Goal: Use online tool/utility: Utilize a website feature to perform a specific function

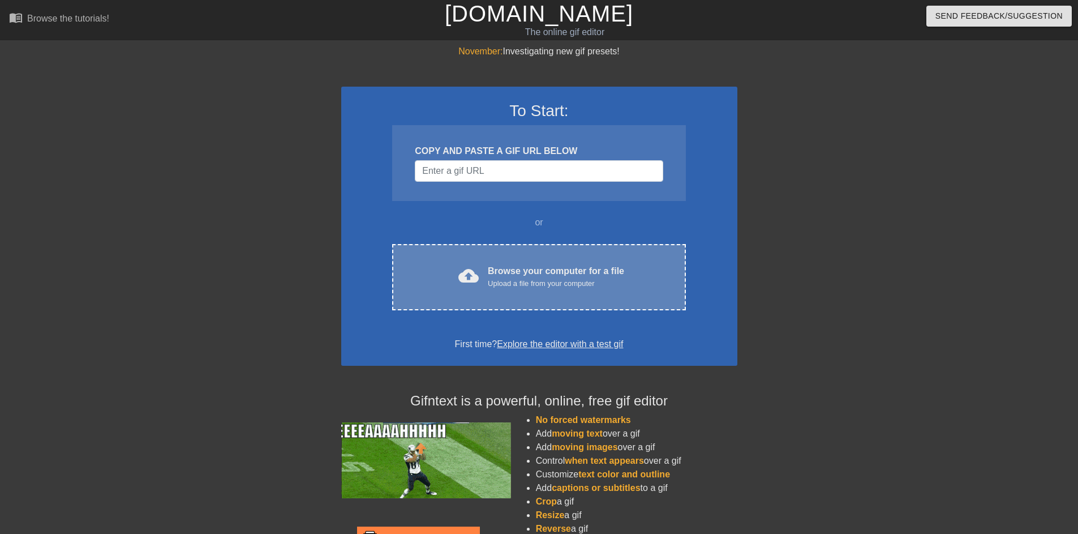
click at [516, 278] on div "Upload a file from your computer" at bounding box center [556, 283] width 136 height 11
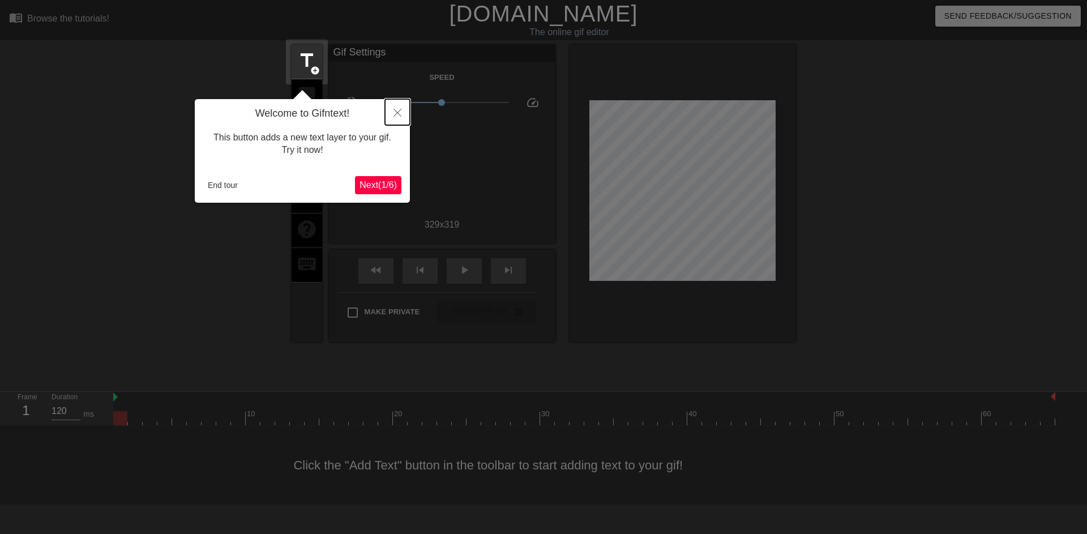
click at [392, 109] on button "Close" at bounding box center [397, 112] width 25 height 26
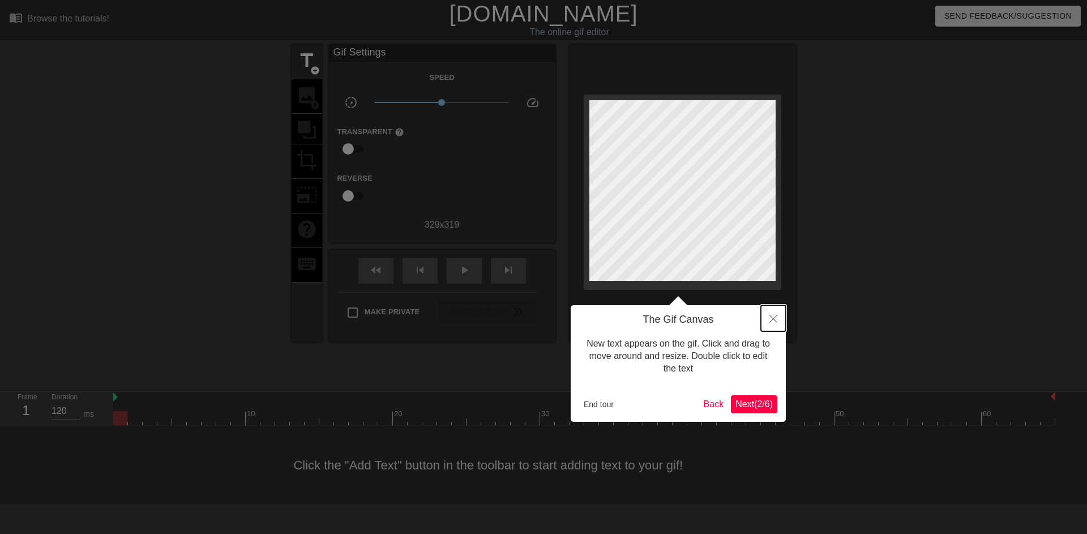
click at [771, 319] on icon "Close" at bounding box center [773, 319] width 8 height 8
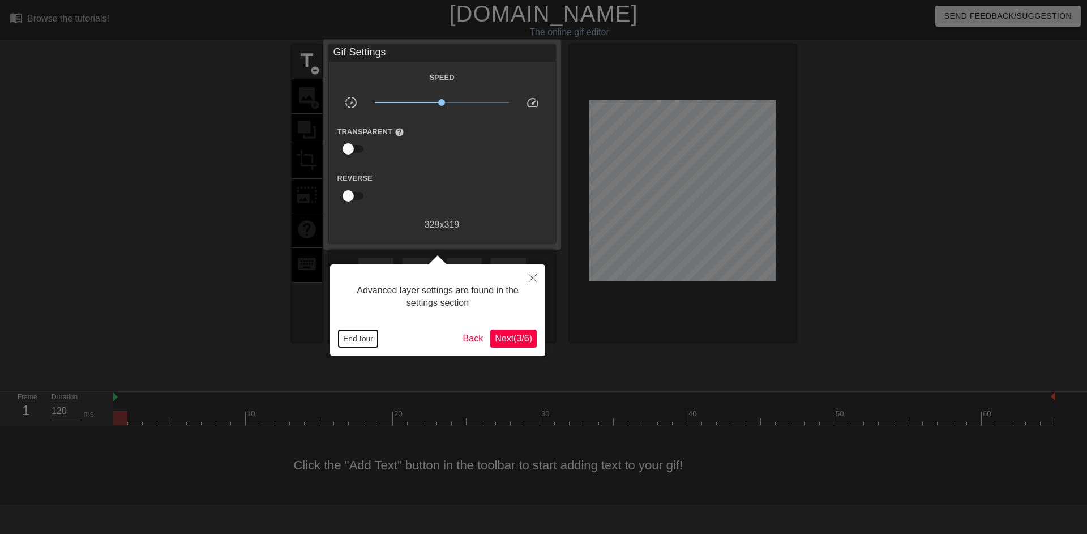
click at [373, 337] on button "End tour" at bounding box center [357, 338] width 39 height 17
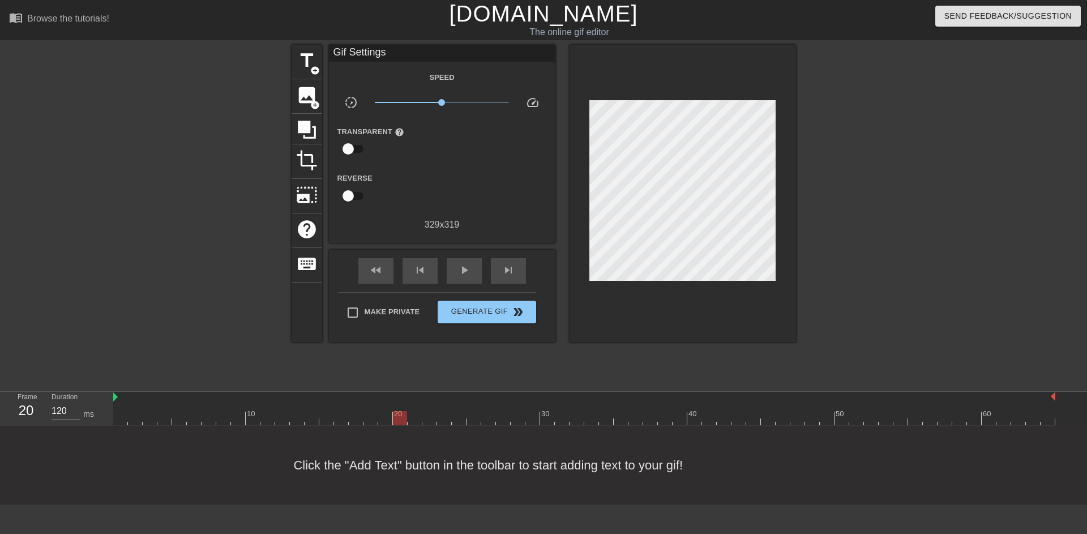
click at [393, 419] on div at bounding box center [584, 418] width 942 height 14
click at [403, 421] on div at bounding box center [400, 418] width 14 height 14
click at [411, 420] on div at bounding box center [584, 418] width 942 height 14
click at [430, 419] on div at bounding box center [584, 418] width 942 height 14
click at [442, 418] on div at bounding box center [584, 418] width 942 height 14
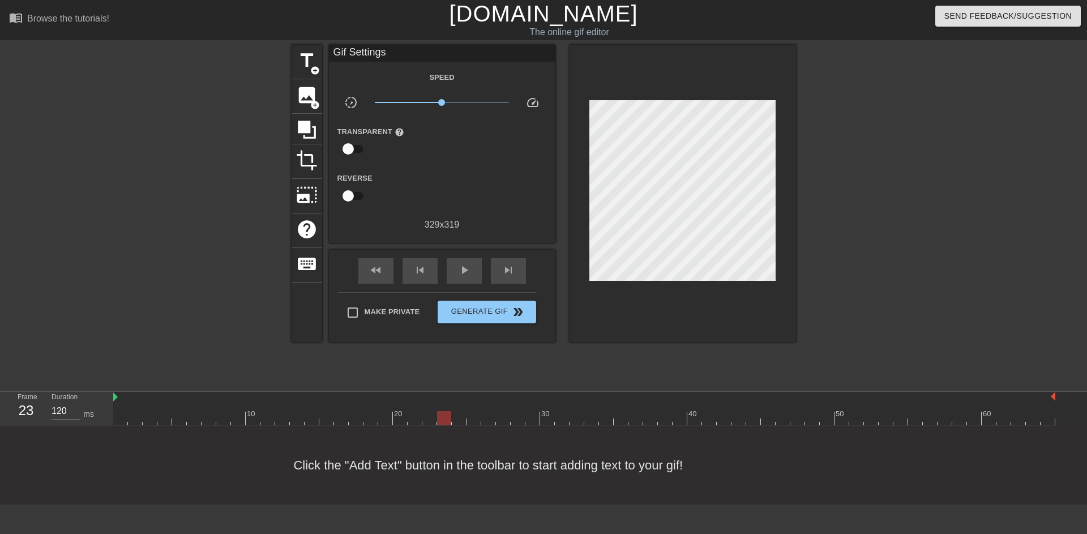
click at [453, 418] on div at bounding box center [584, 418] width 942 height 14
click at [471, 416] on div at bounding box center [584, 418] width 942 height 14
click at [487, 414] on div at bounding box center [584, 418] width 942 height 14
click at [498, 414] on div at bounding box center [584, 418] width 942 height 14
type input "100"
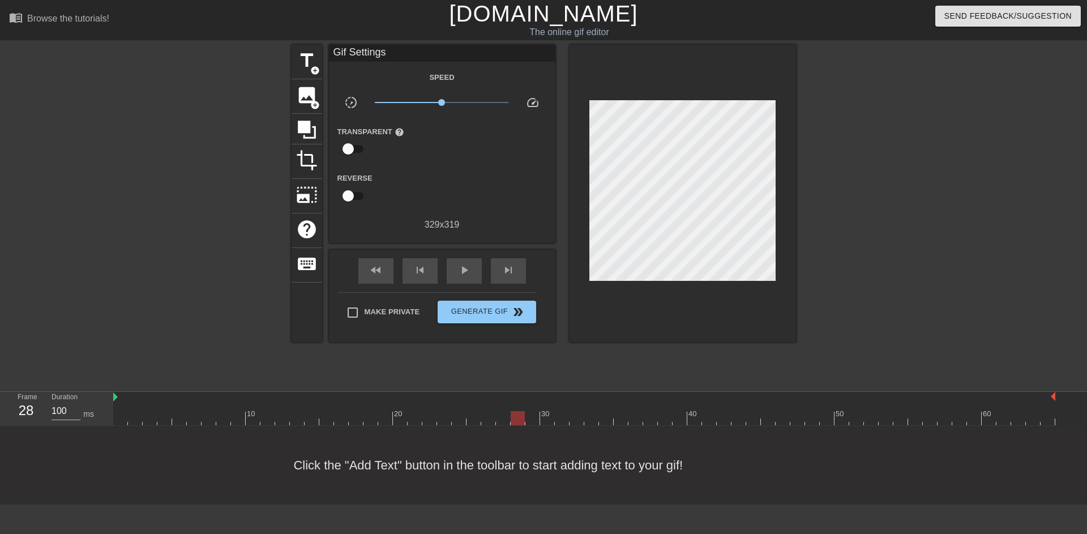
click at [515, 414] on div at bounding box center [584, 418] width 942 height 14
click at [529, 414] on div at bounding box center [584, 418] width 942 height 14
click at [304, 87] on span "image" at bounding box center [307, 95] width 22 height 22
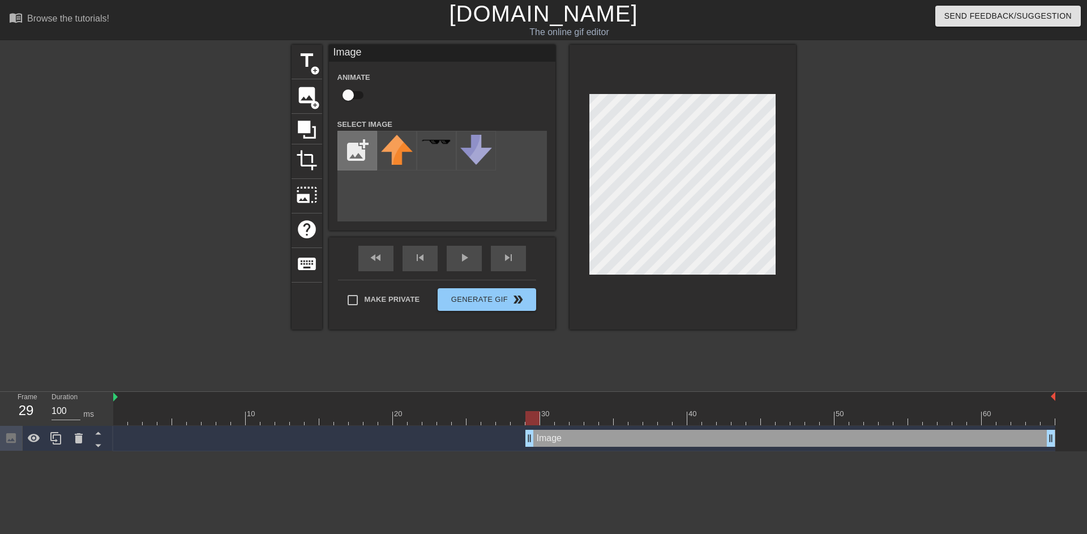
click at [363, 166] on input "file" at bounding box center [357, 150] width 38 height 38
type input "C:\fakepath\faucet-running.jpg"
click at [396, 155] on img at bounding box center [397, 145] width 32 height 21
click at [687, 275] on div at bounding box center [682, 187] width 226 height 285
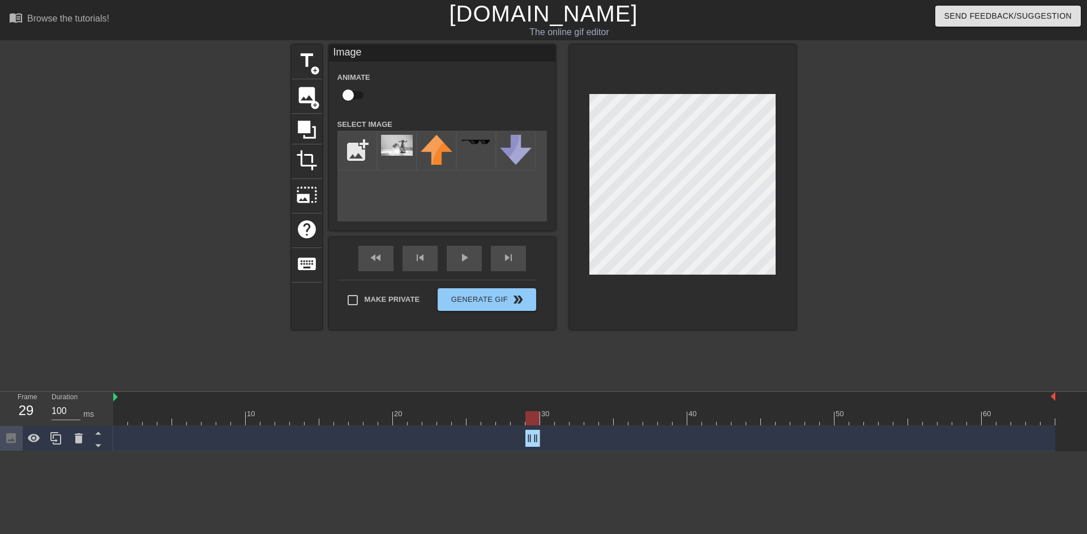
drag, startPoint x: 1047, startPoint y: 438, endPoint x: 537, endPoint y: 441, distance: 510.6
click at [569, 435] on div "Image drag_handle drag_handle" at bounding box center [584, 438] width 942 height 17
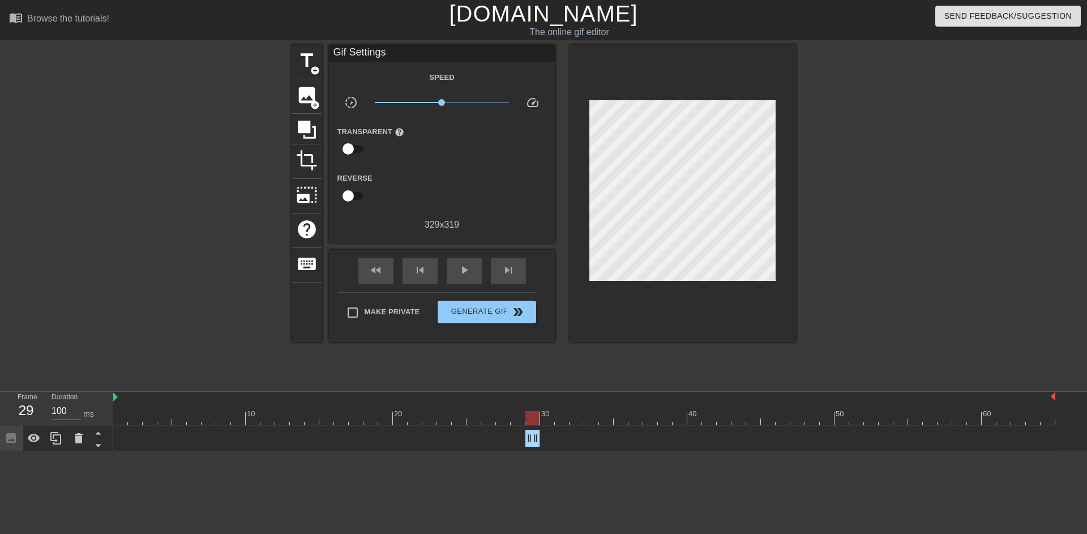
click at [573, 436] on div "Image drag_handle drag_handle" at bounding box center [584, 438] width 942 height 17
click at [558, 430] on div "Image drag_handle drag_handle" at bounding box center [584, 438] width 942 height 17
click at [551, 421] on div at bounding box center [584, 418] width 942 height 14
click at [561, 421] on div at bounding box center [584, 418] width 942 height 14
click at [578, 422] on div at bounding box center [584, 418] width 942 height 14
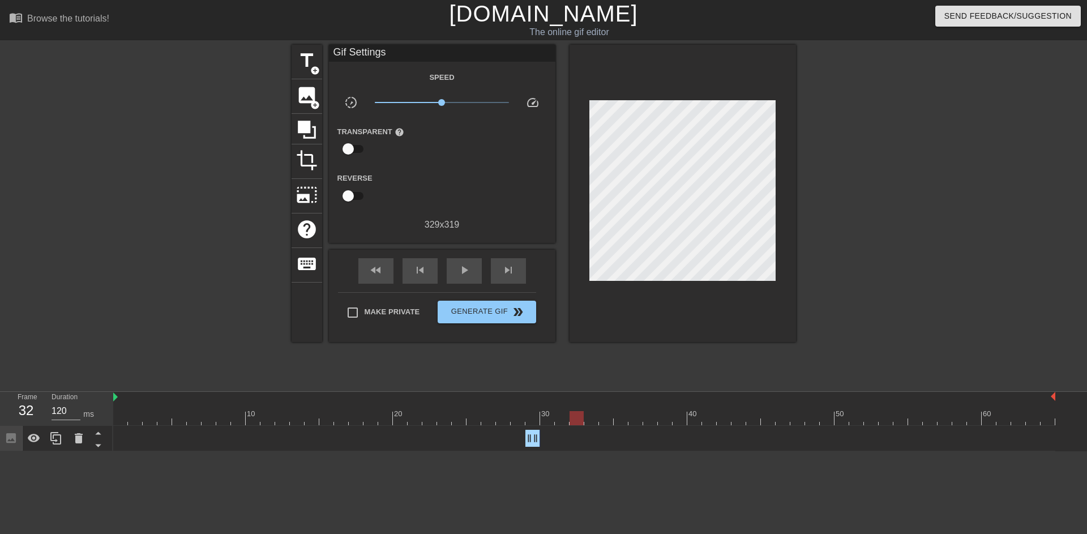
type input "100"
click at [669, 422] on div at bounding box center [584, 418] width 942 height 14
click at [679, 422] on div at bounding box center [584, 418] width 942 height 14
click at [304, 95] on span "image" at bounding box center [307, 95] width 22 height 22
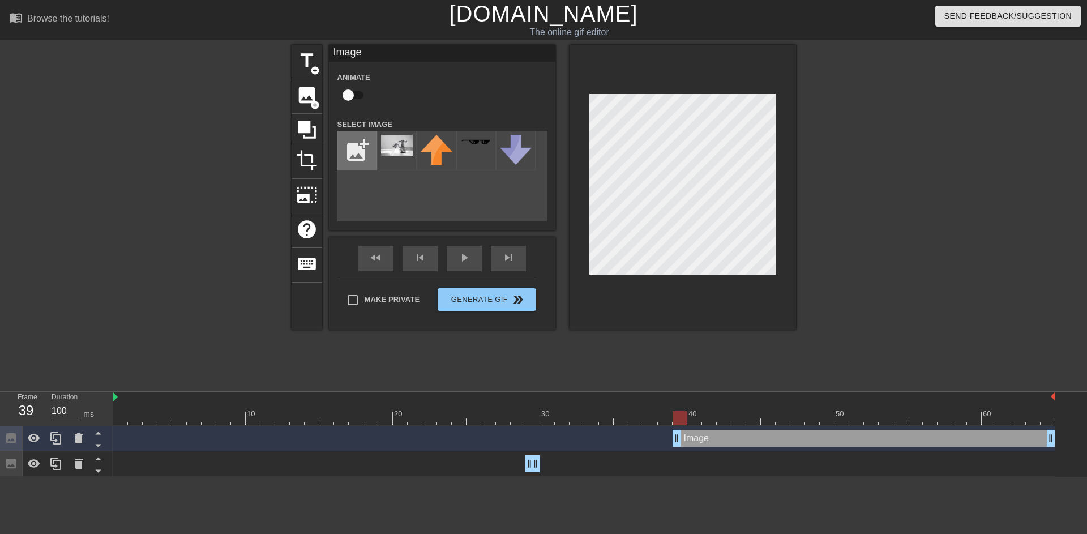
click at [371, 151] on input "file" at bounding box center [357, 150] width 38 height 38
type input "C:\fakepath\unlocked_door.jpeg"
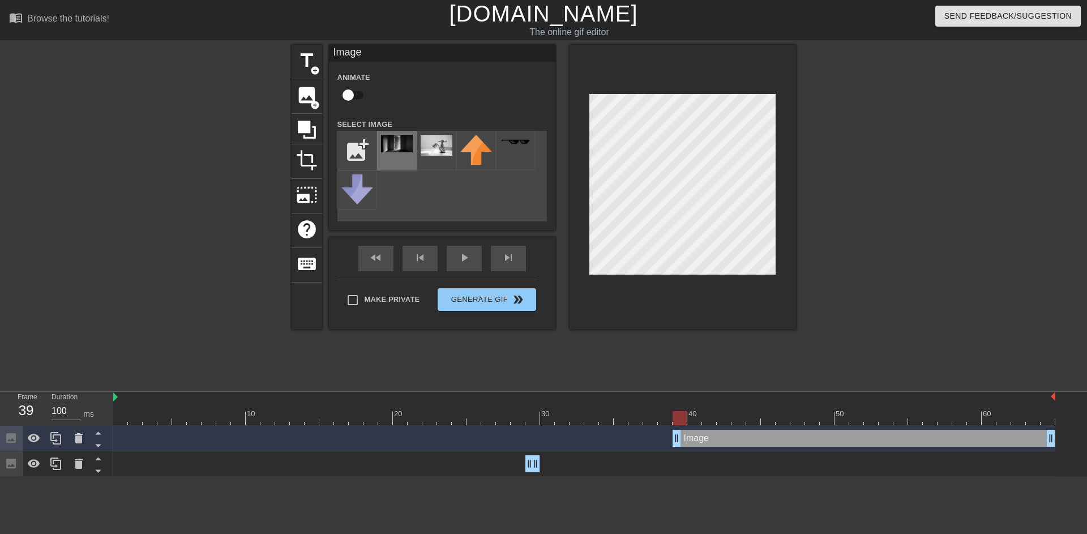
click at [404, 163] on div at bounding box center [397, 151] width 40 height 40
click at [782, 100] on div at bounding box center [682, 187] width 226 height 285
click at [684, 276] on div at bounding box center [682, 187] width 226 height 285
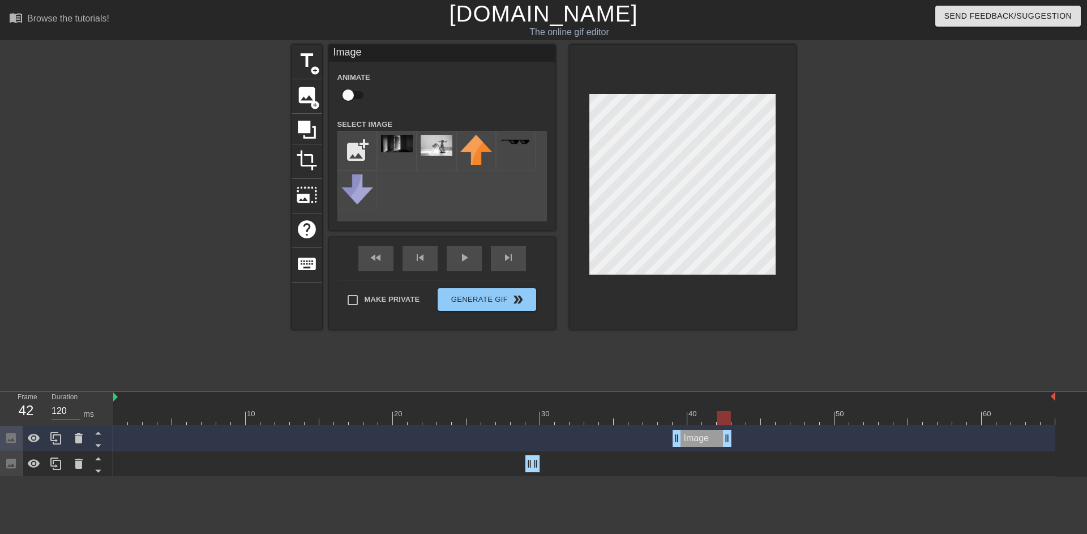
type input "100"
drag, startPoint x: 1051, startPoint y: 440, endPoint x: 673, endPoint y: 446, distance: 377.6
click at [835, 418] on div at bounding box center [584, 418] width 942 height 14
click at [831, 421] on div at bounding box center [584, 418] width 942 height 14
click at [368, 139] on input "file" at bounding box center [357, 150] width 38 height 38
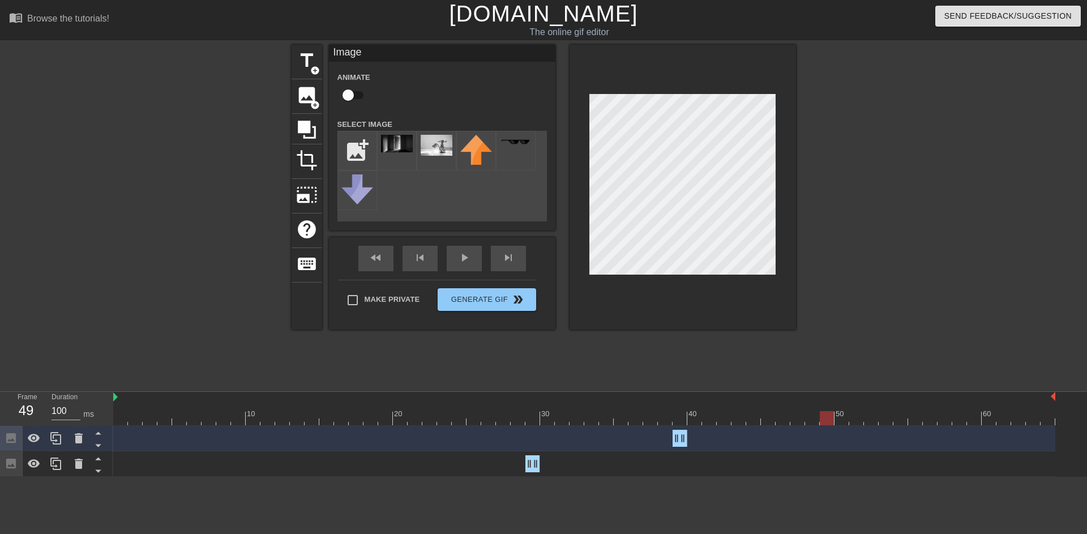
type input "C:\fakepath\il_570xN.5812183001_29x3.avif"
click at [389, 144] on img at bounding box center [397, 151] width 32 height 32
click at [381, 145] on img at bounding box center [397, 151] width 32 height 32
click at [384, 147] on img at bounding box center [397, 151] width 32 height 32
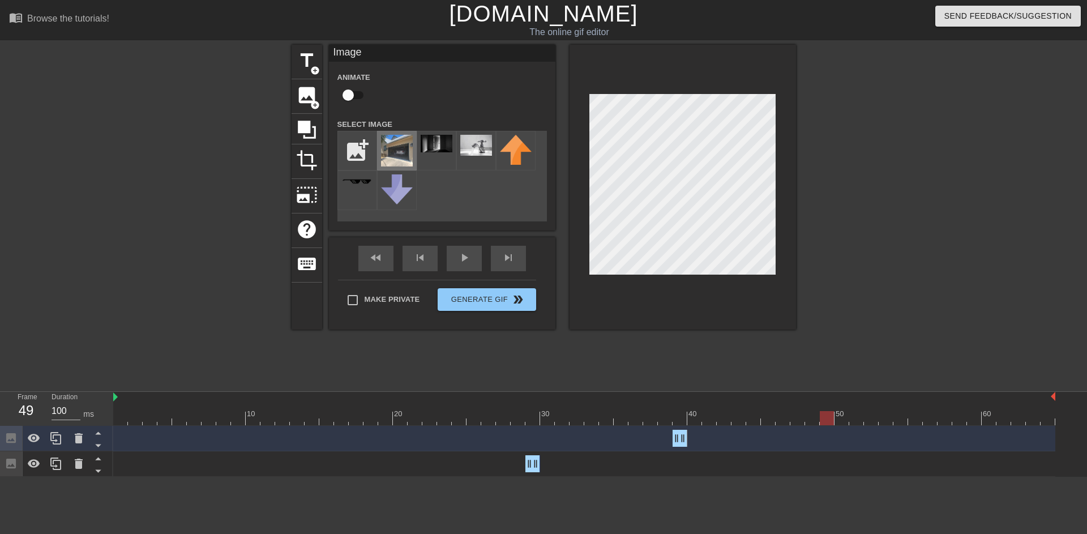
click at [384, 147] on img at bounding box center [397, 151] width 32 height 32
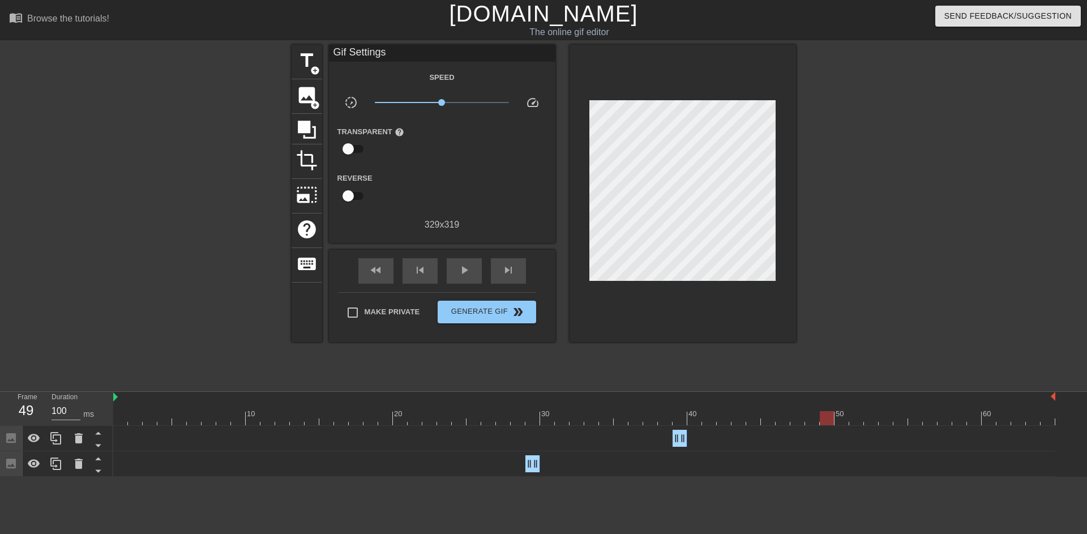
click at [827, 419] on div at bounding box center [827, 418] width 14 height 14
click at [838, 422] on div at bounding box center [584, 418] width 942 height 14
click at [829, 422] on div at bounding box center [584, 418] width 942 height 14
click at [310, 88] on span "image" at bounding box center [307, 95] width 22 height 22
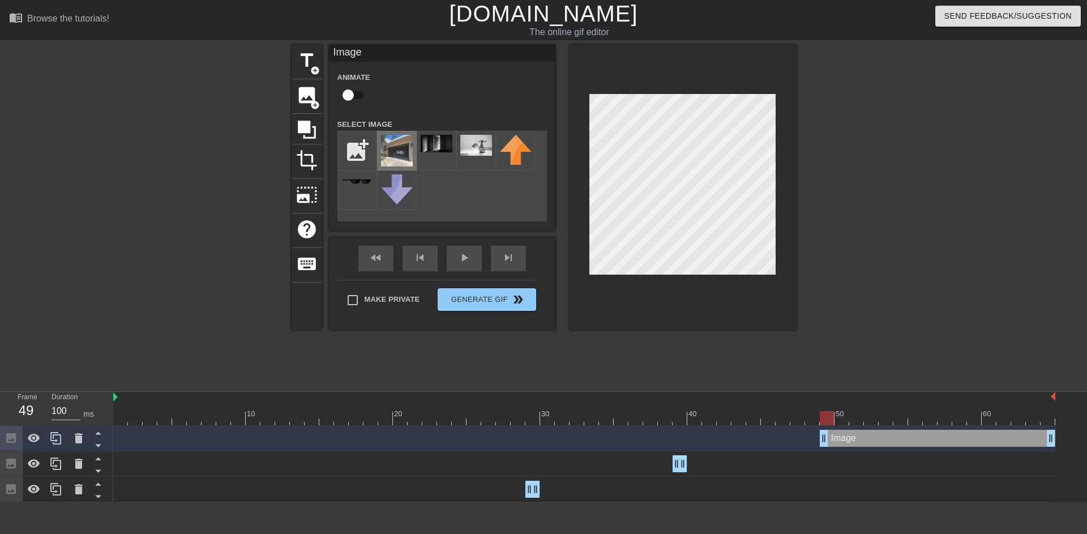
click at [403, 154] on img at bounding box center [397, 151] width 32 height 32
click at [771, 275] on div at bounding box center [682, 187] width 226 height 285
click at [591, 91] on div at bounding box center [682, 187] width 226 height 285
click at [776, 182] on div at bounding box center [682, 187] width 226 height 285
type input "100"
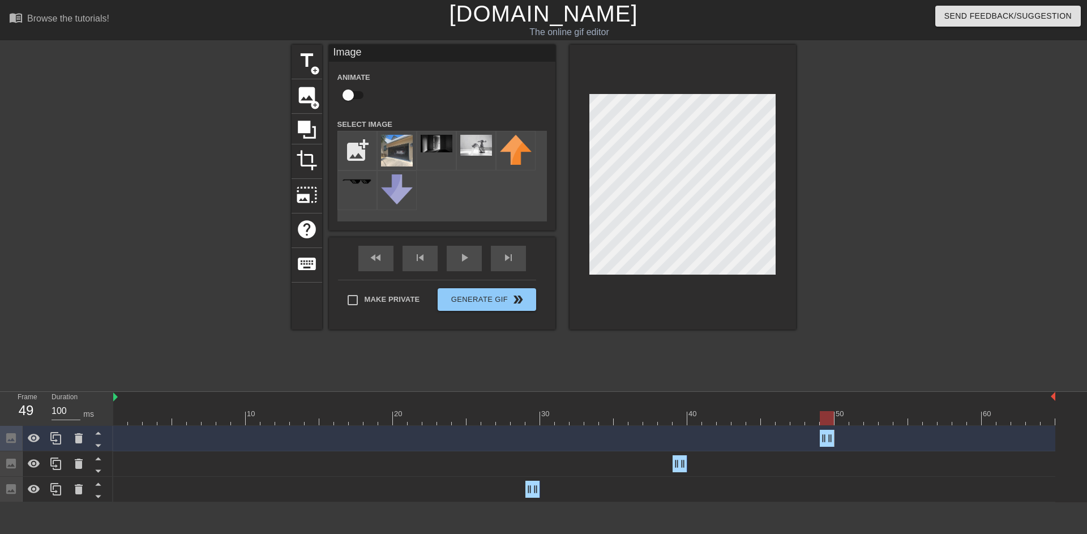
drag, startPoint x: 1051, startPoint y: 440, endPoint x: 831, endPoint y: 426, distance: 220.1
click at [831, 426] on div "Image drag_handle drag_handle" at bounding box center [584, 438] width 942 height 25
click at [818, 479] on div "Image drag_handle drag_handle" at bounding box center [584, 489] width 942 height 25
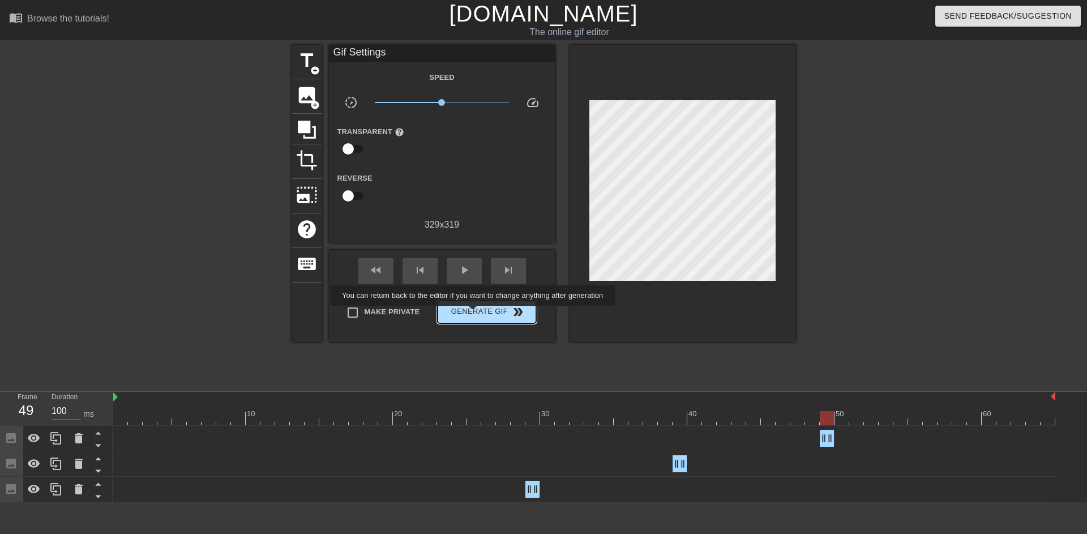
click at [480, 314] on span "Generate Gif double_arrow" at bounding box center [486, 312] width 89 height 14
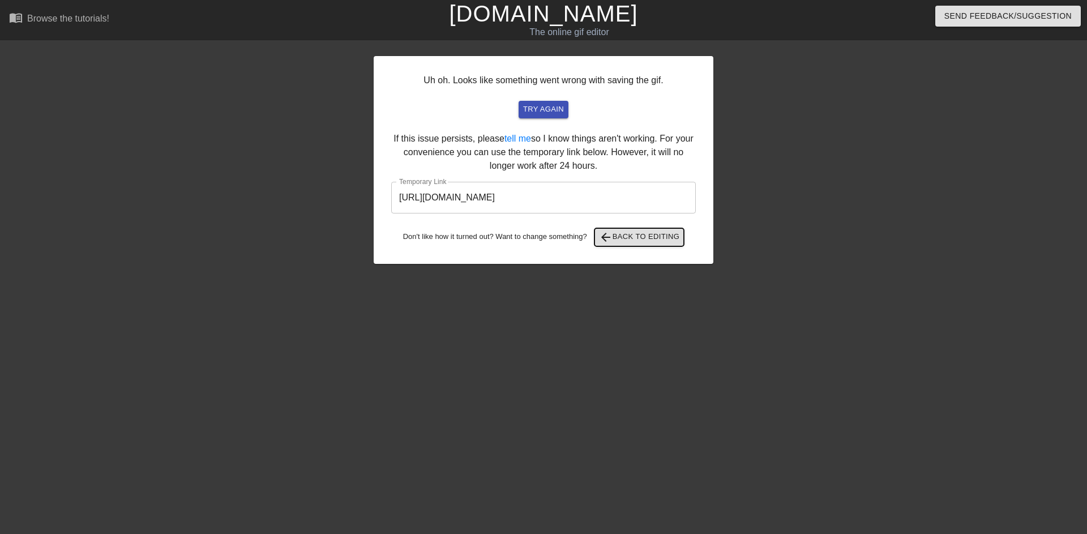
click at [636, 237] on span "arrow_back Back to Editing" at bounding box center [639, 237] width 81 height 14
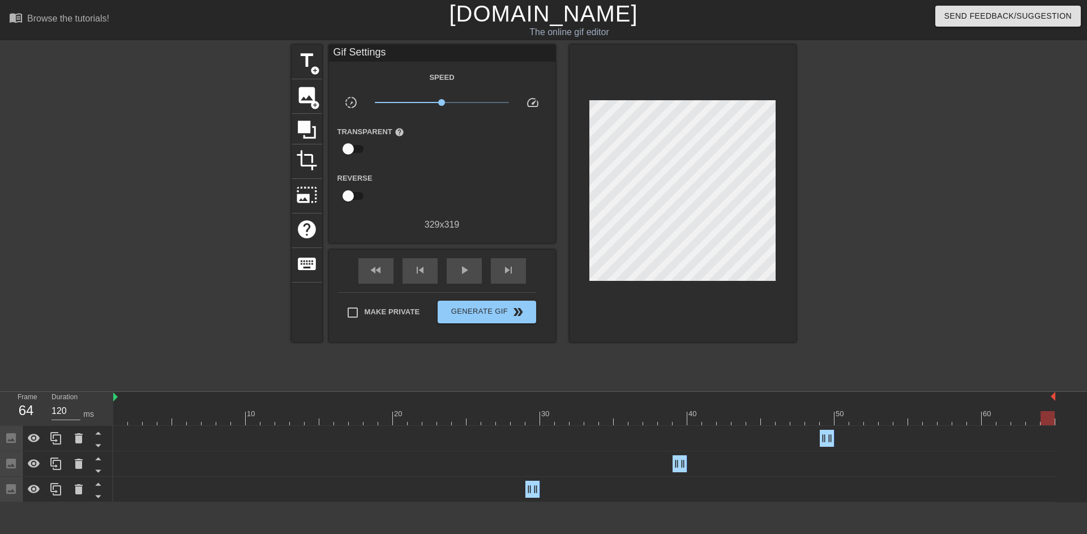
type input "100"
click at [679, 422] on div at bounding box center [584, 418] width 942 height 14
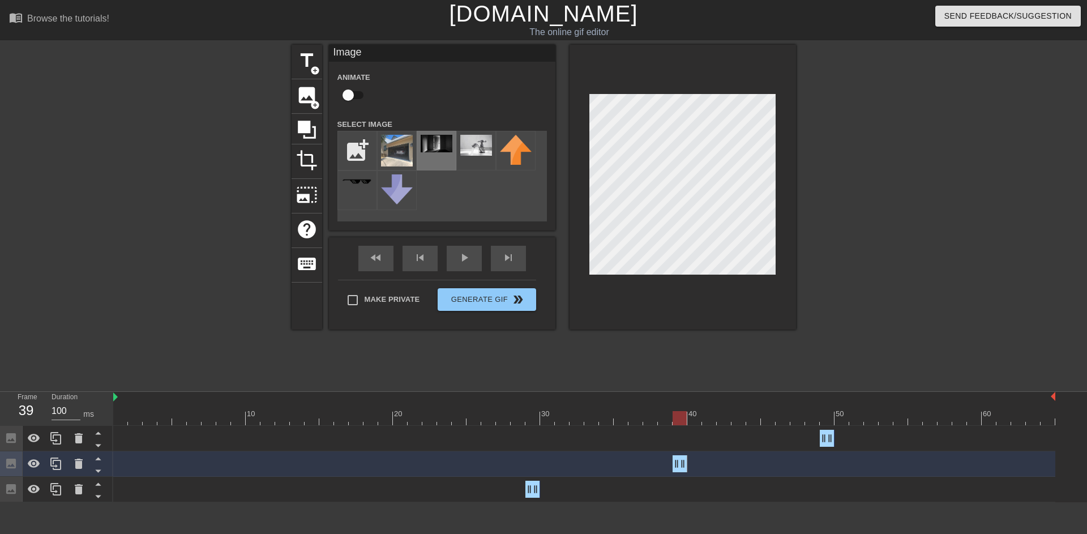
click at [447, 156] on div at bounding box center [437, 151] width 40 height 40
click at [356, 154] on input "file" at bounding box center [357, 150] width 38 height 38
type input "C:\fakepath\stove-on.jpeg"
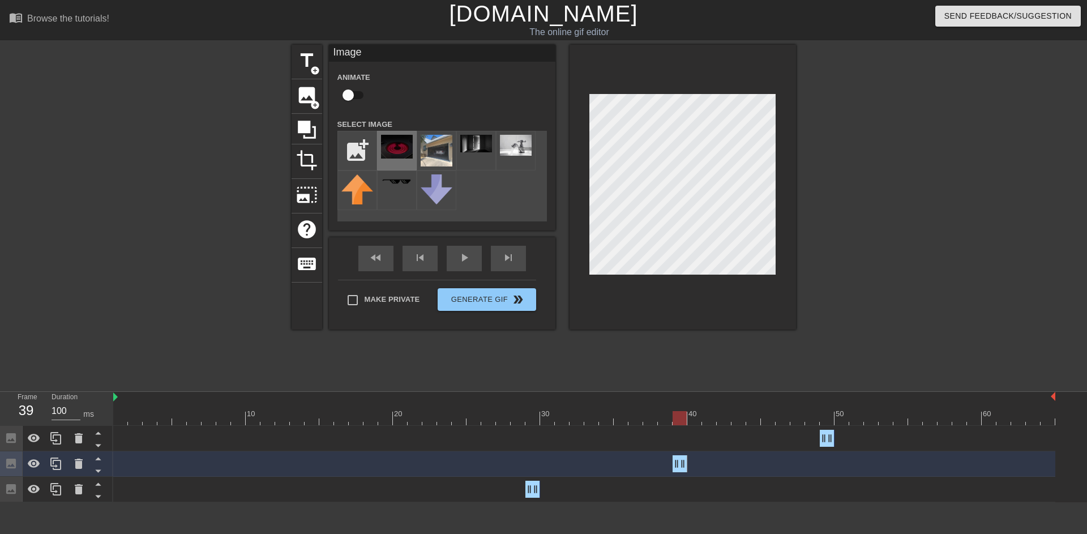
click at [398, 145] on img at bounding box center [397, 147] width 32 height 24
click at [610, 275] on div at bounding box center [682, 187] width 226 height 285
click at [583, 281] on div at bounding box center [682, 187] width 226 height 285
click at [592, 286] on div at bounding box center [682, 187] width 226 height 285
click at [704, 346] on div "title add_circle image add_circle crop photo_size_select_large help keyboard Im…" at bounding box center [543, 215] width 504 height 340
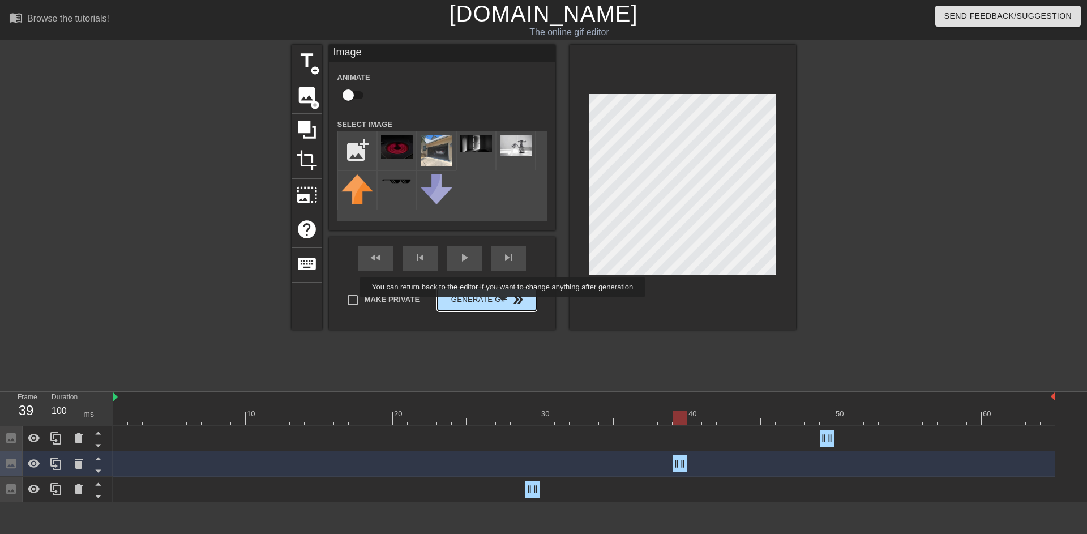
click at [510, 305] on span "Generate Gif double_arrow" at bounding box center [486, 300] width 89 height 14
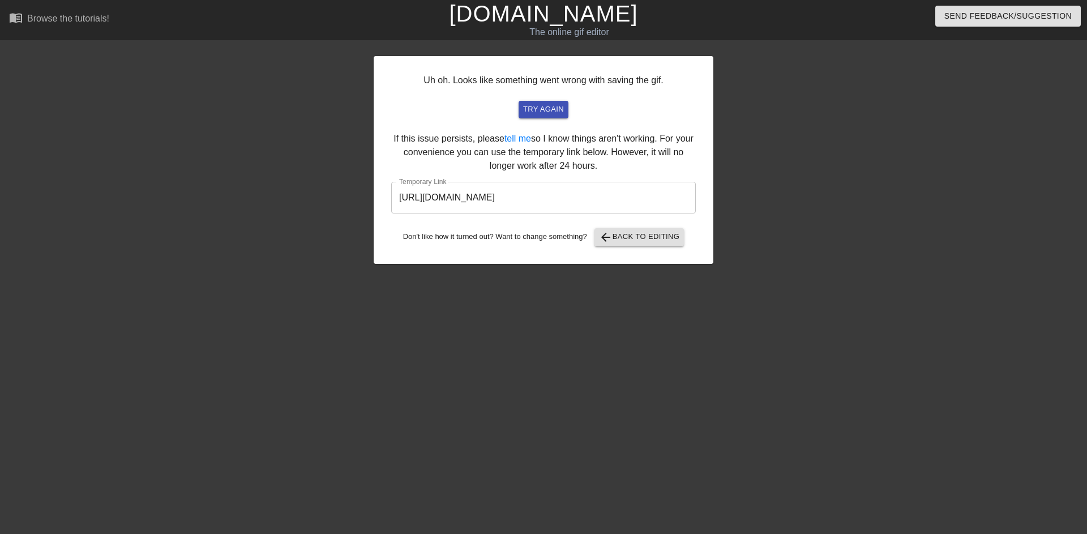
click at [509, 196] on input "[URL][DOMAIN_NAME]" at bounding box center [543, 198] width 305 height 32
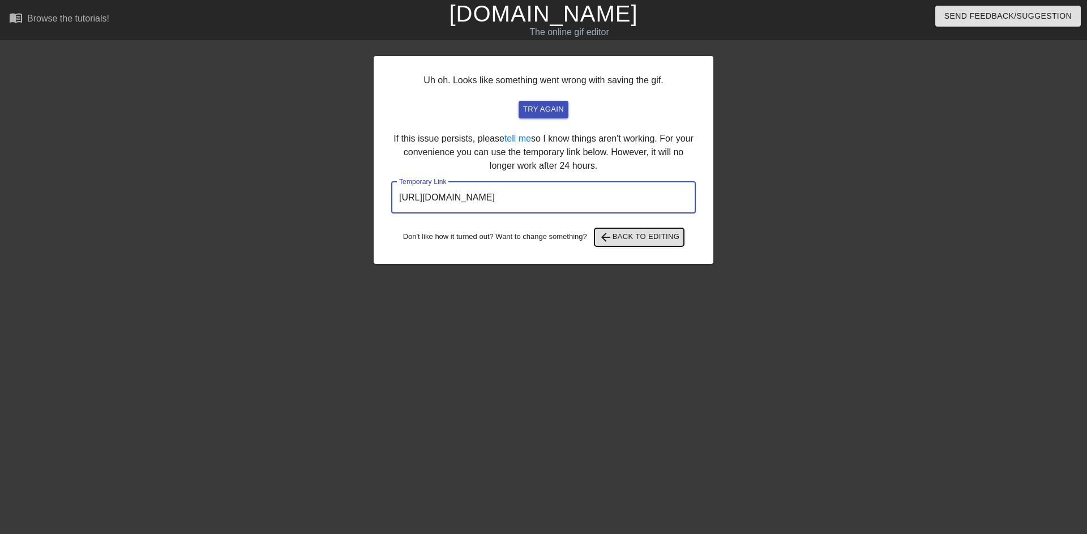
click at [644, 240] on span "arrow_back Back to Editing" at bounding box center [639, 237] width 81 height 14
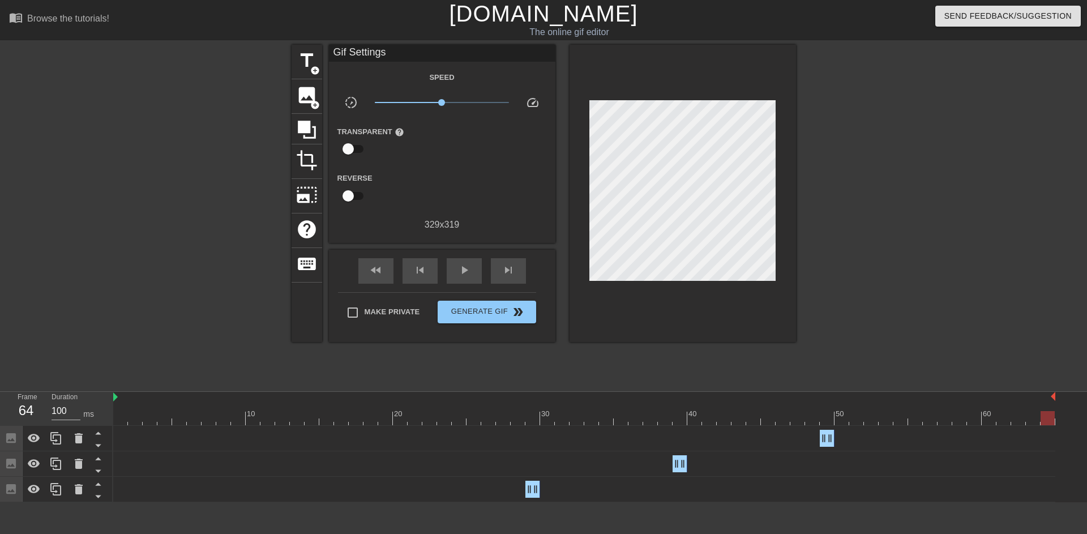
click at [680, 424] on div at bounding box center [584, 418] width 942 height 14
click at [441, 101] on span "x0.989" at bounding box center [441, 102] width 7 height 7
click at [690, 417] on div at bounding box center [694, 418] width 14 height 14
click at [680, 417] on div at bounding box center [584, 418] width 942 height 14
drag, startPoint x: 683, startPoint y: 461, endPoint x: 688, endPoint y: 460, distance: 5.7
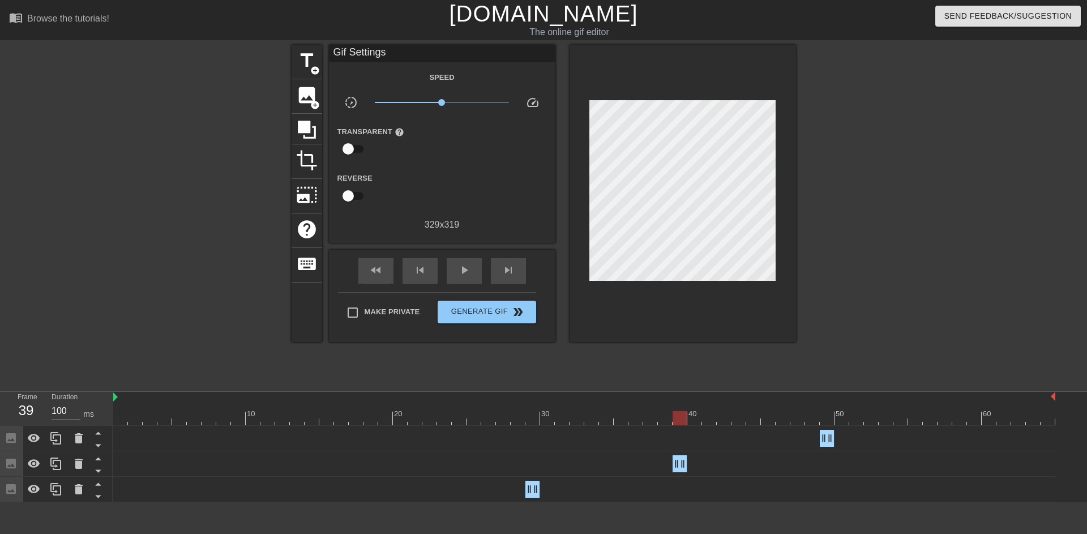
click at [688, 460] on div "Image drag_handle drag_handle" at bounding box center [584, 463] width 942 height 17
drag, startPoint x: 683, startPoint y: 464, endPoint x: 691, endPoint y: 464, distance: 7.9
click at [682, 419] on div at bounding box center [584, 418] width 942 height 14
click at [669, 419] on div at bounding box center [584, 418] width 942 height 14
click at [709, 420] on div at bounding box center [584, 418] width 942 height 14
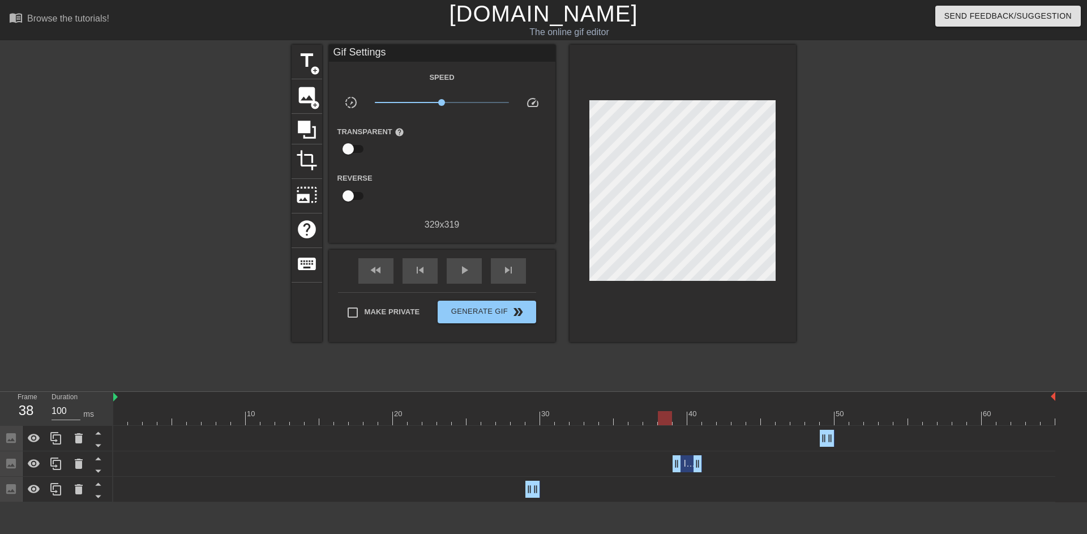
click at [667, 418] on div at bounding box center [584, 418] width 942 height 14
click at [694, 420] on div at bounding box center [584, 418] width 942 height 14
drag, startPoint x: 700, startPoint y: 465, endPoint x: 685, endPoint y: 463, distance: 15.4
click at [692, 424] on div at bounding box center [584, 418] width 942 height 14
click at [678, 421] on div at bounding box center [584, 418] width 942 height 14
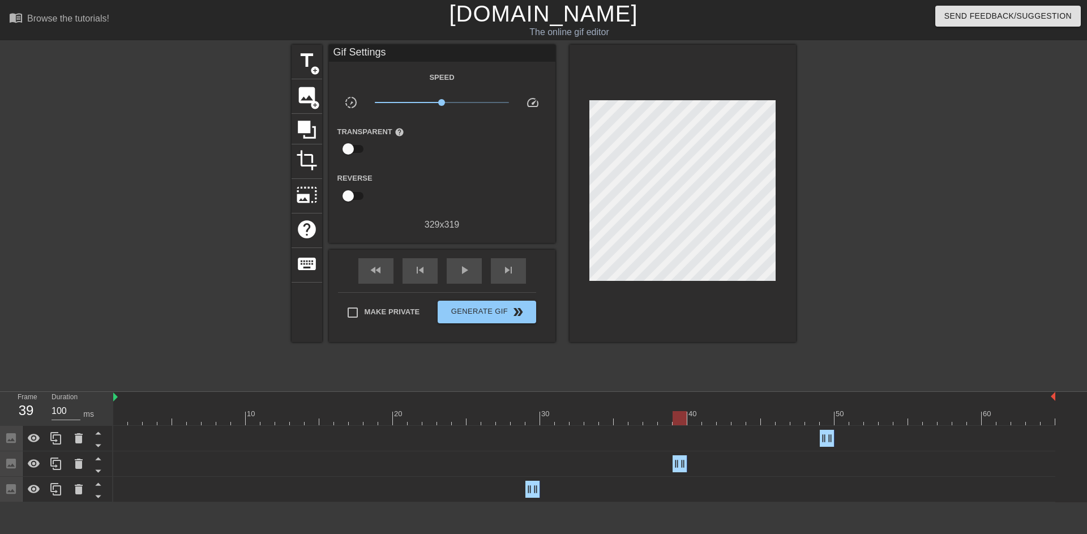
click at [683, 419] on div at bounding box center [679, 418] width 14 height 14
drag, startPoint x: 683, startPoint y: 419, endPoint x: 691, endPoint y: 418, distance: 8.6
click at [691, 418] on div at bounding box center [694, 418] width 14 height 14
click at [681, 418] on div at bounding box center [584, 418] width 942 height 14
drag, startPoint x: 686, startPoint y: 418, endPoint x: 695, endPoint y: 417, distance: 9.1
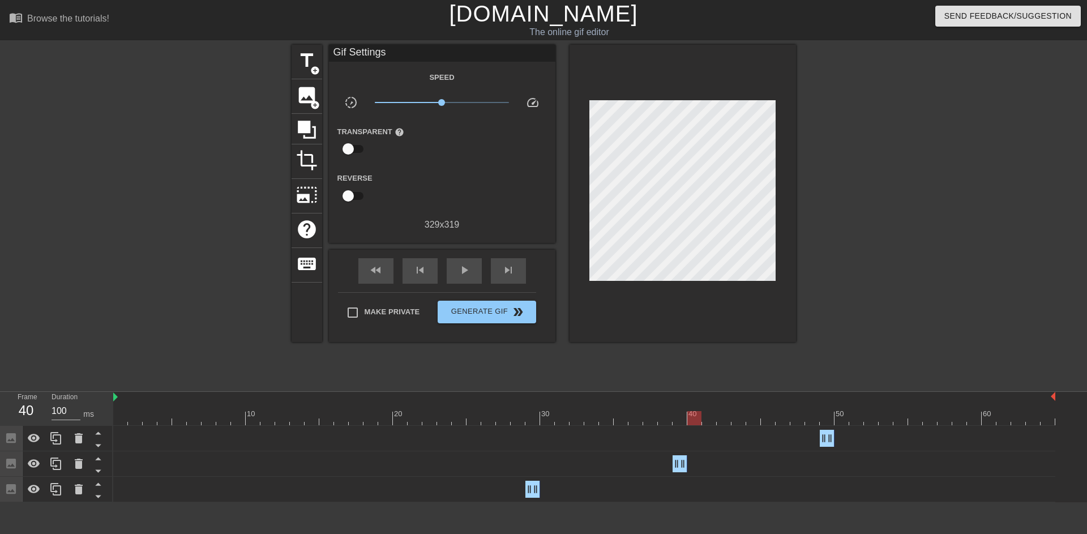
click at [695, 417] on div at bounding box center [694, 418] width 14 height 14
click at [676, 417] on div at bounding box center [584, 418] width 942 height 14
drag, startPoint x: 442, startPoint y: 104, endPoint x: 422, endPoint y: 102, distance: 20.4
click at [422, 102] on span "x0.501" at bounding box center [421, 102] width 7 height 7
click at [646, 422] on div at bounding box center [584, 418] width 942 height 14
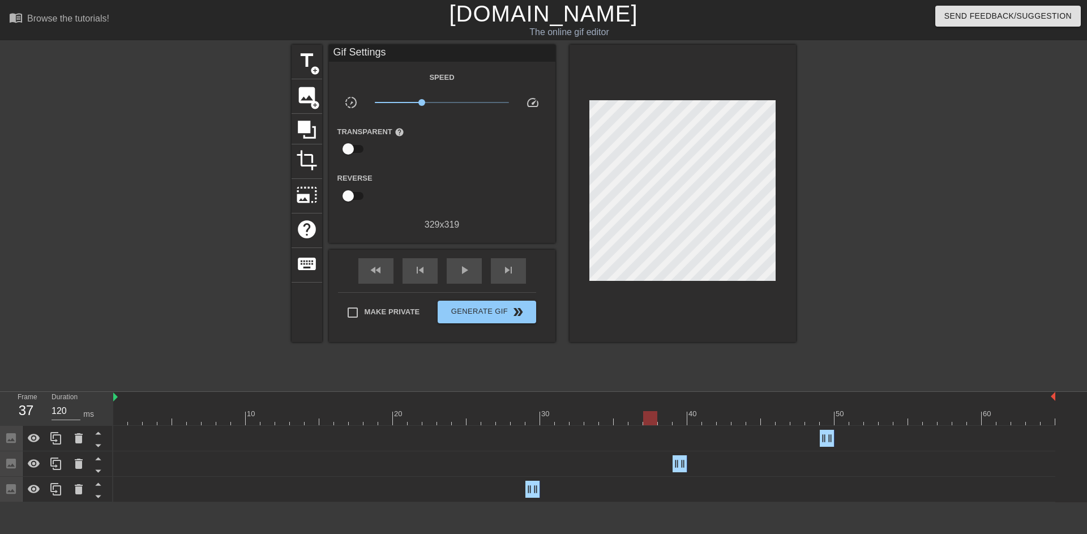
type input "100"
click at [675, 424] on div at bounding box center [584, 418] width 942 height 14
click at [658, 415] on div at bounding box center [584, 418] width 942 height 14
click at [681, 421] on div at bounding box center [584, 418] width 942 height 14
drag, startPoint x: 420, startPoint y: 99, endPoint x: 439, endPoint y: 100, distance: 18.7
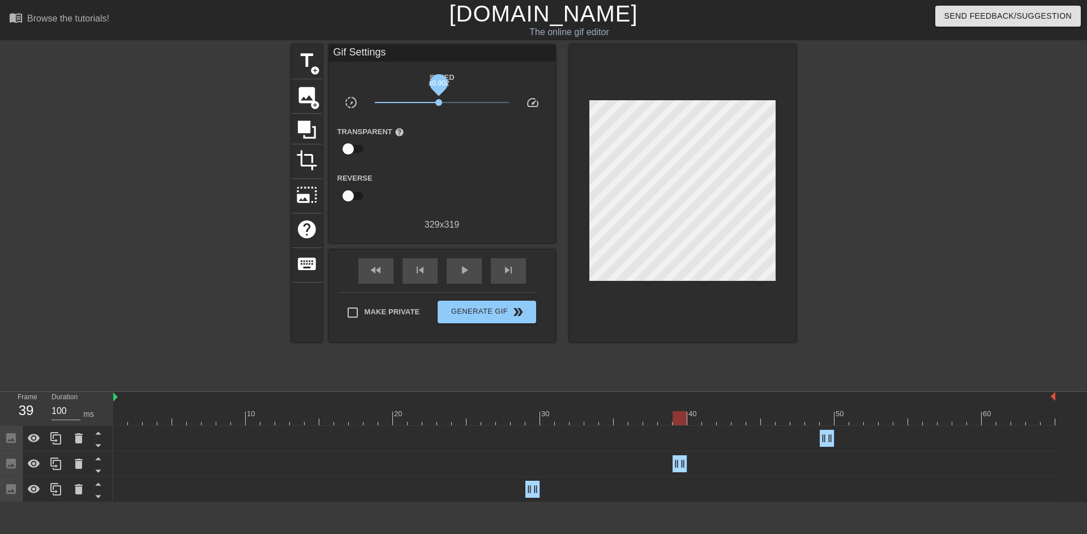
click at [439, 100] on span "x0.902" at bounding box center [438, 102] width 7 height 7
click at [496, 319] on button "Generate Gif double_arrow" at bounding box center [487, 312] width 98 height 23
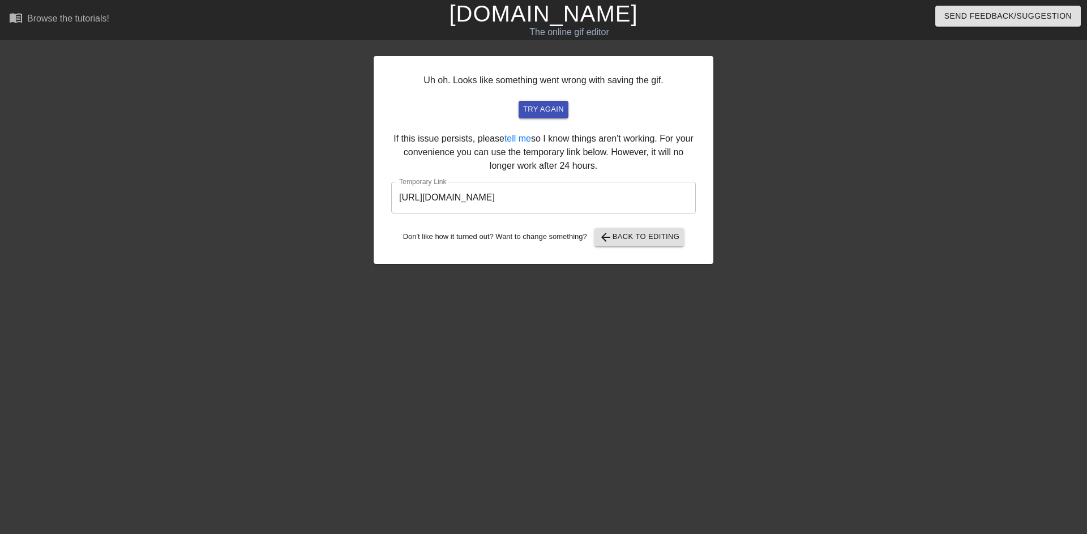
click at [596, 198] on input "[URL][DOMAIN_NAME]" at bounding box center [543, 198] width 305 height 32
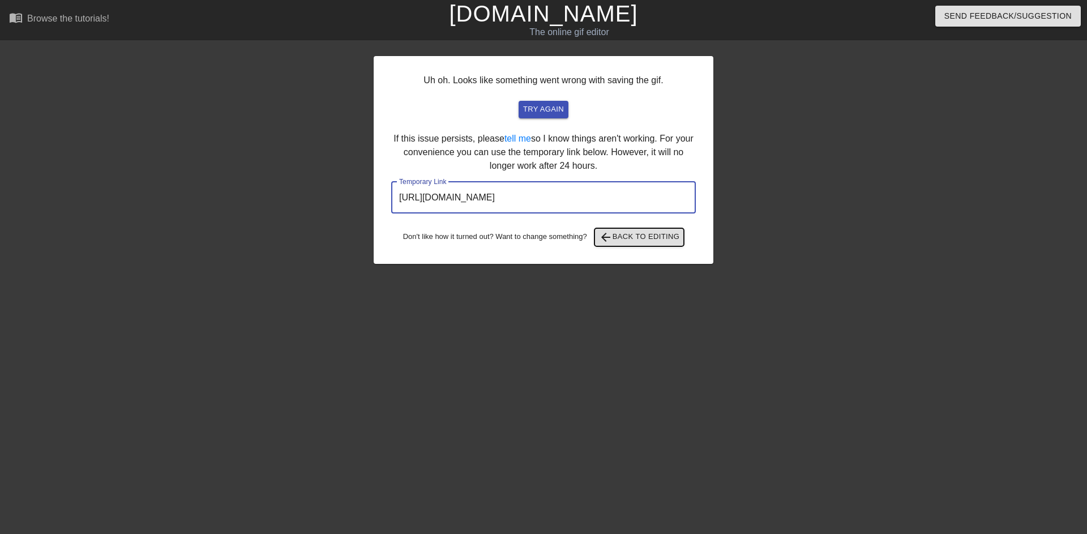
click at [653, 231] on span "arrow_back Back to Editing" at bounding box center [639, 237] width 81 height 14
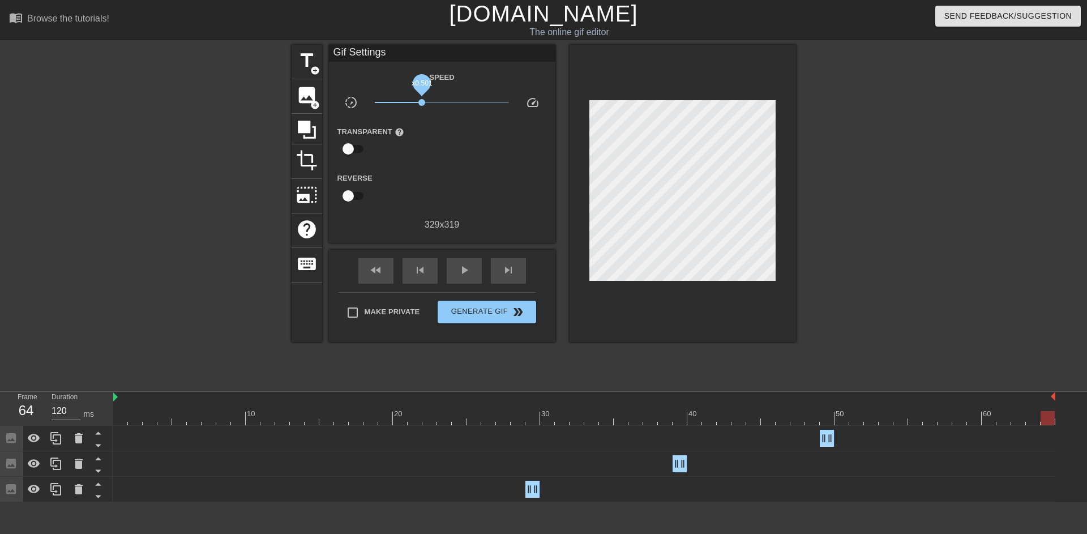
drag, startPoint x: 438, startPoint y: 104, endPoint x: 422, endPoint y: 104, distance: 16.4
click at [422, 104] on span "x0.501" at bounding box center [421, 102] width 7 height 7
click at [490, 313] on span "Generate Gif double_arrow" at bounding box center [486, 312] width 89 height 14
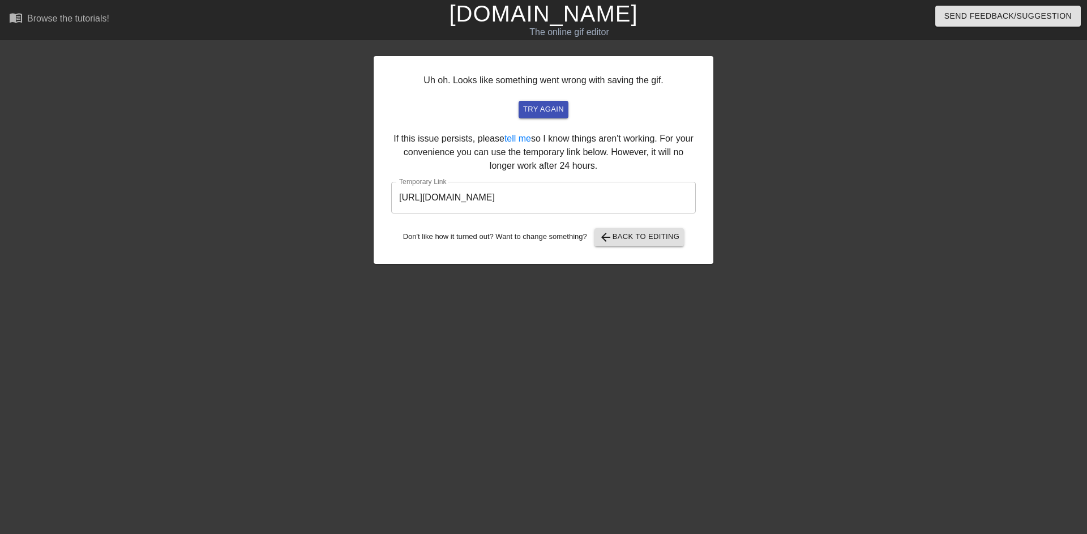
click at [596, 200] on input "[URL][DOMAIN_NAME]" at bounding box center [543, 198] width 305 height 32
